Goal: Transaction & Acquisition: Purchase product/service

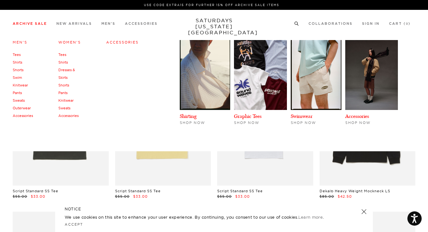
click at [32, 23] on link "Archive Sale" at bounding box center [30, 23] width 34 height 3
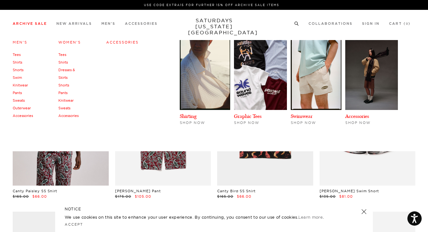
click at [18, 54] on link "Tees" at bounding box center [17, 54] width 8 height 4
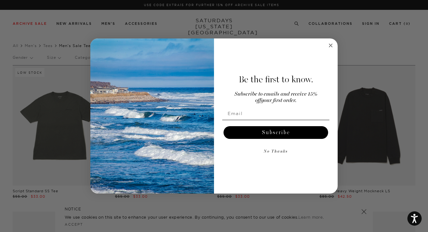
click at [331, 47] on circle "Close dialog" at bounding box center [330, 45] width 7 height 7
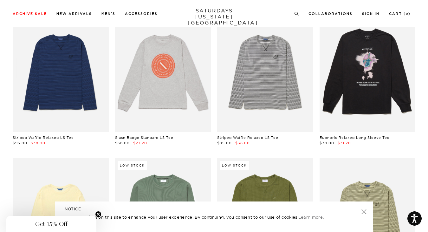
scroll to position [1250, 0]
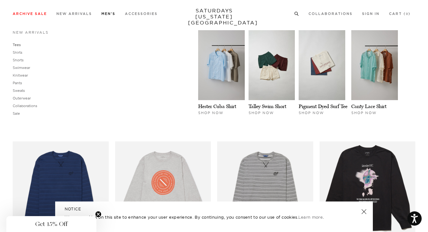
click at [17, 44] on link "Tees" at bounding box center [17, 45] width 8 height 4
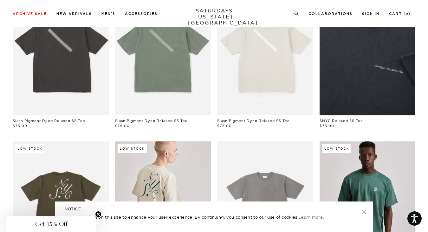
scroll to position [49, 0]
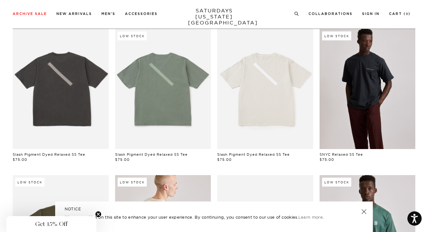
click at [395, 82] on link at bounding box center [368, 89] width 96 height 120
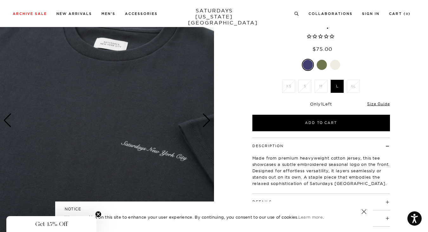
scroll to position [46, 0]
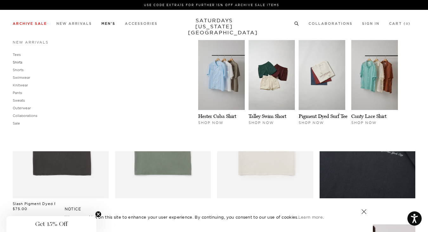
click at [19, 62] on link "Shirts" at bounding box center [18, 62] width 10 height 4
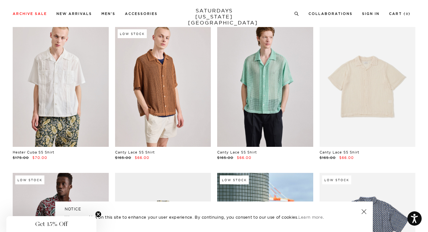
scroll to position [184, 0]
click at [365, 90] on link at bounding box center [368, 87] width 96 height 120
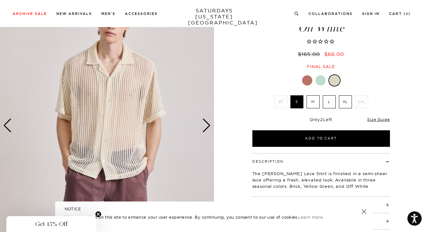
scroll to position [62, 0]
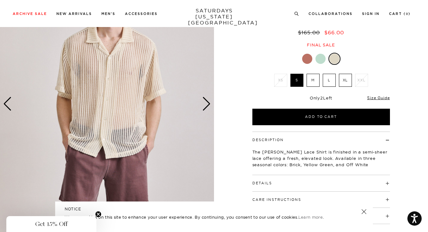
click at [207, 103] on div "Next slide" at bounding box center [206, 104] width 9 height 14
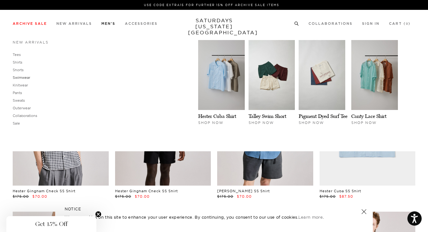
click at [22, 75] on link "Swimwear" at bounding box center [21, 77] width 17 height 4
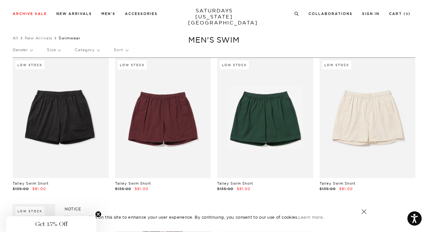
scroll to position [11, 0]
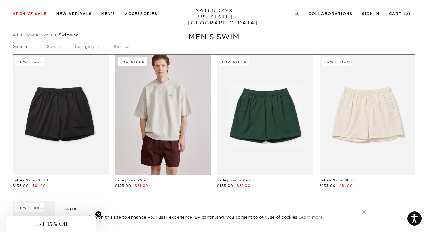
click at [169, 103] on link at bounding box center [163, 115] width 96 height 120
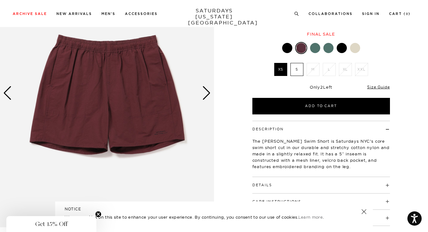
scroll to position [85, 0]
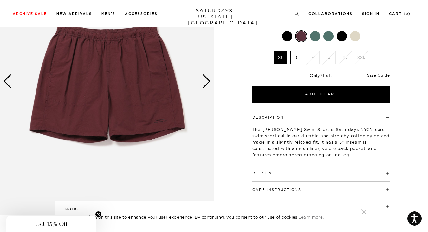
click at [164, 118] on img at bounding box center [107, 81] width 214 height 268
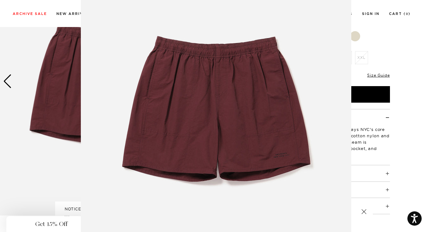
scroll to position [56, 0]
click at [280, 150] on img at bounding box center [216, 106] width 271 height 325
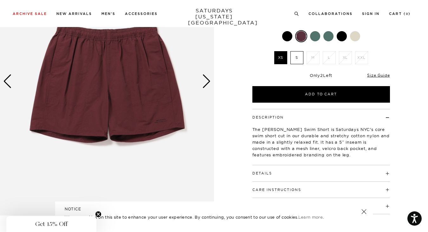
click at [206, 80] on div "Next slide" at bounding box center [206, 81] width 9 height 14
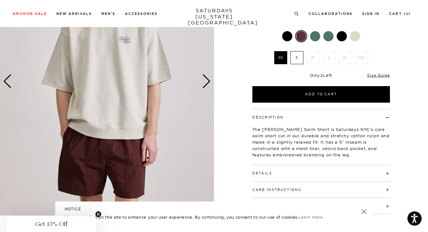
click at [206, 80] on div "Next slide" at bounding box center [206, 81] width 9 height 14
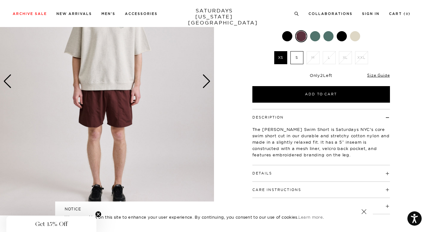
click at [206, 80] on div "Next slide" at bounding box center [206, 81] width 9 height 14
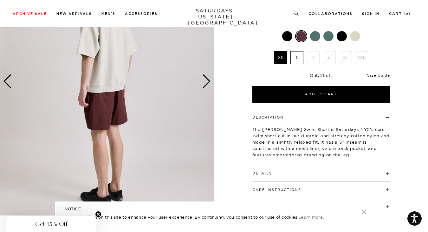
click at [206, 80] on div "Next slide" at bounding box center [206, 81] width 9 height 14
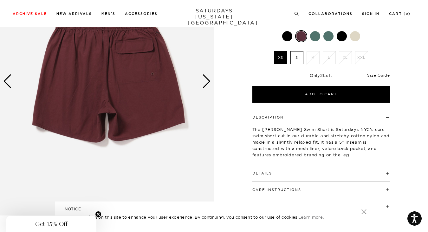
click at [206, 80] on div "Next slide" at bounding box center [206, 81] width 9 height 14
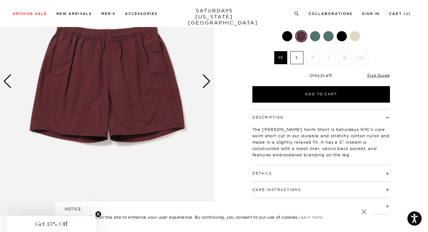
click at [161, 120] on img at bounding box center [107, 81] width 214 height 268
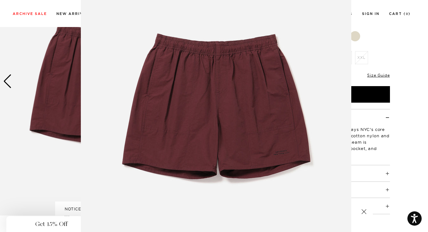
scroll to position [57, 0]
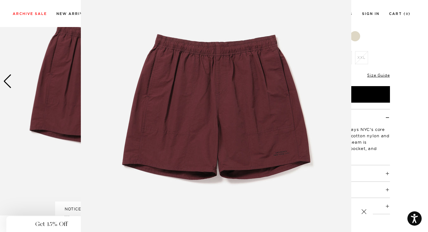
click at [287, 149] on img at bounding box center [216, 105] width 271 height 325
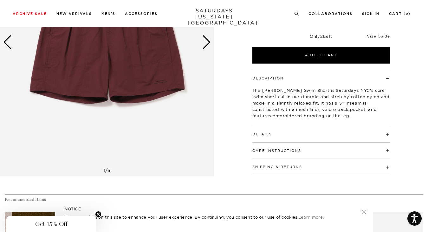
scroll to position [55, 0]
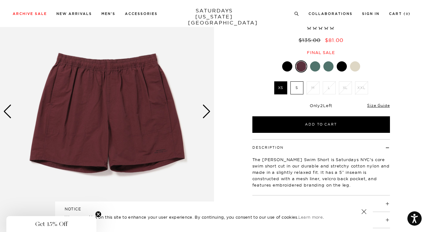
click at [286, 66] on div at bounding box center [287, 66] width 10 height 10
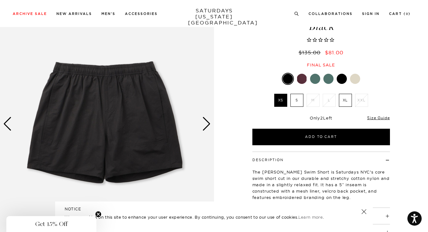
scroll to position [42, 0]
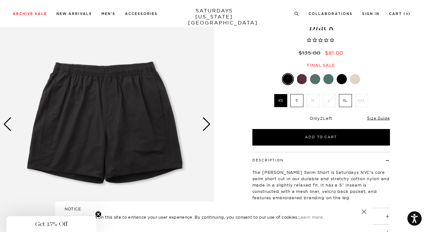
click at [345, 79] on div at bounding box center [342, 79] width 10 height 10
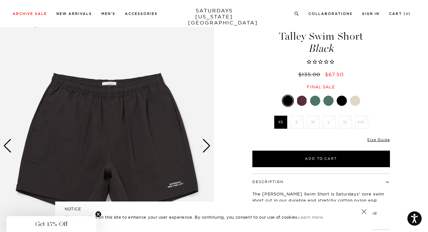
scroll to position [66, 0]
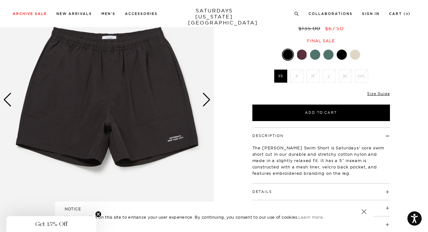
click at [329, 55] on div at bounding box center [329, 54] width 10 height 10
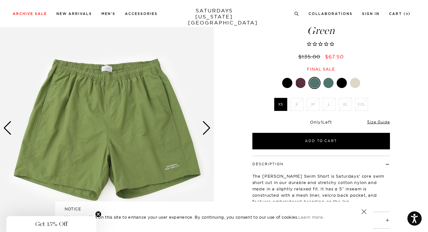
scroll to position [41, 0]
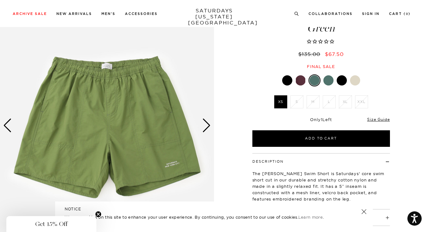
click at [314, 79] on div at bounding box center [315, 80] width 10 height 10
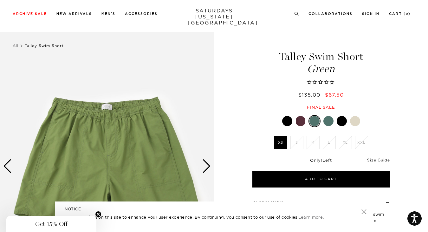
scroll to position [24, 0]
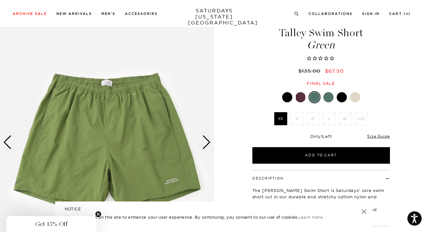
click at [318, 96] on div at bounding box center [315, 97] width 10 height 10
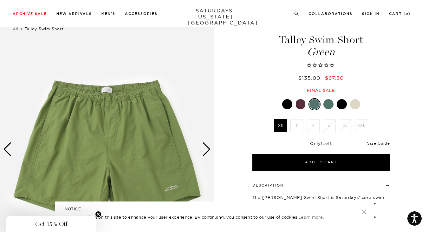
scroll to position [26, 0]
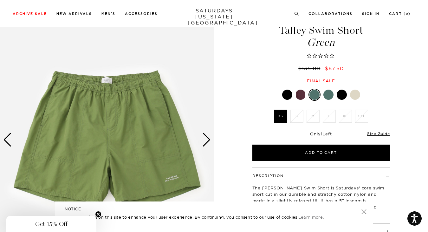
click at [330, 90] on div at bounding box center [329, 94] width 10 height 10
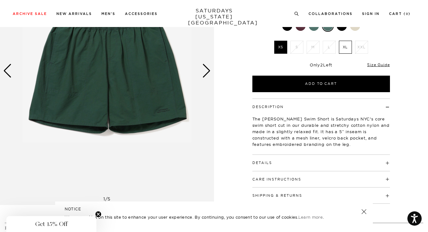
scroll to position [59, 0]
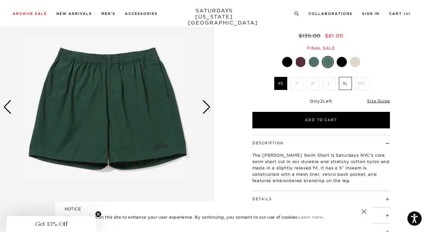
click at [205, 106] on div "Next slide" at bounding box center [206, 107] width 9 height 14
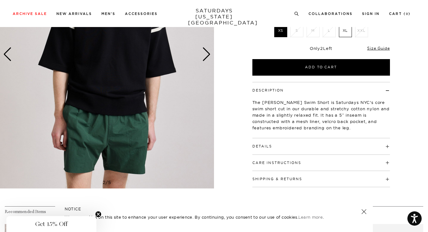
scroll to position [113, 0]
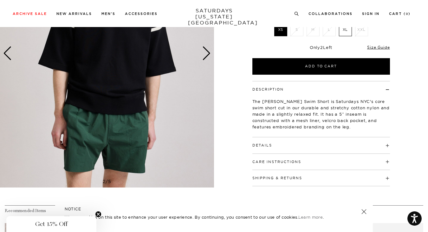
click at [205, 54] on div "Next slide" at bounding box center [206, 53] width 9 height 14
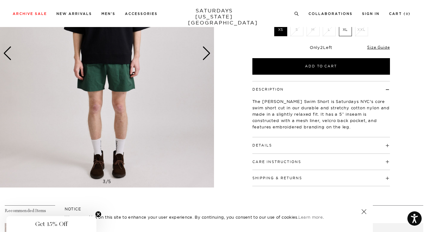
click at [205, 54] on div "Next slide" at bounding box center [206, 53] width 9 height 14
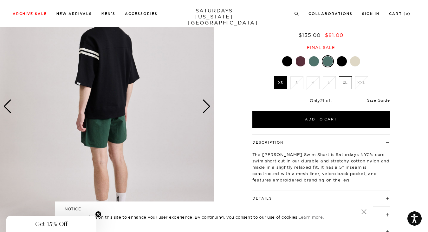
scroll to position [0, 0]
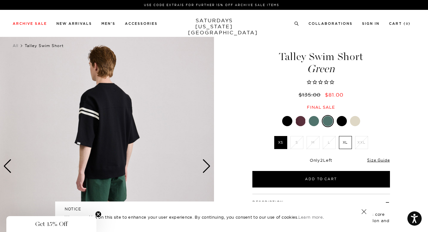
click at [301, 119] on div at bounding box center [301, 121] width 10 height 10
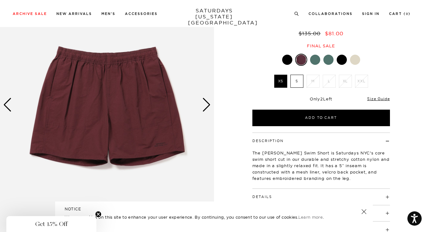
scroll to position [63, 0]
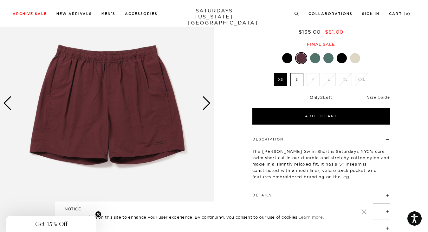
click at [206, 101] on div "Next slide" at bounding box center [206, 103] width 9 height 14
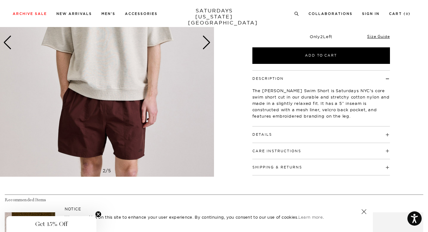
scroll to position [92, 0]
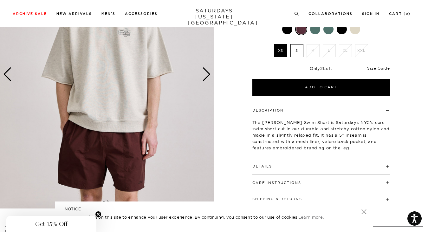
click at [206, 75] on div "Next slide" at bounding box center [206, 74] width 9 height 14
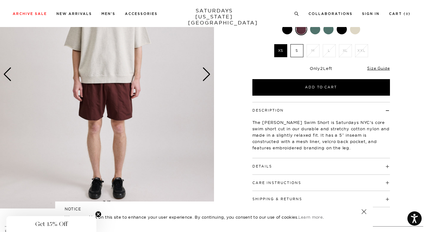
click at [206, 75] on div "Next slide" at bounding box center [206, 74] width 9 height 14
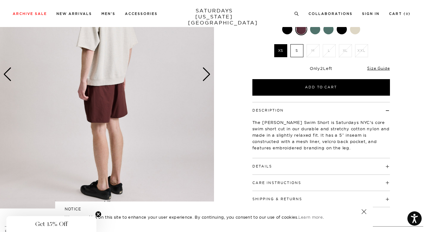
click at [206, 75] on div "Next slide" at bounding box center [206, 74] width 9 height 14
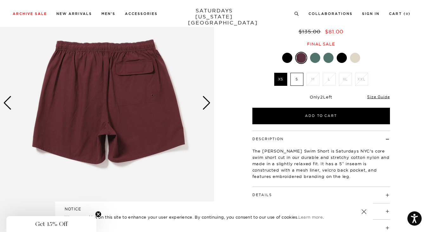
scroll to position [33, 0]
